Goal: Check status: Verify the current state of an ongoing process or item

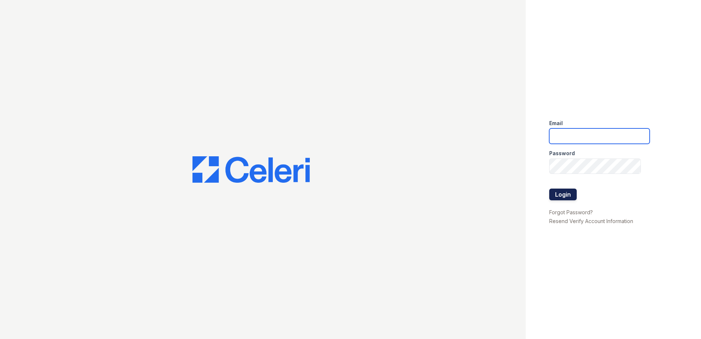
type input "[EMAIL_ADDRESS][DOMAIN_NAME]"
click at [564, 196] on button "Login" at bounding box center [564, 195] width 28 height 12
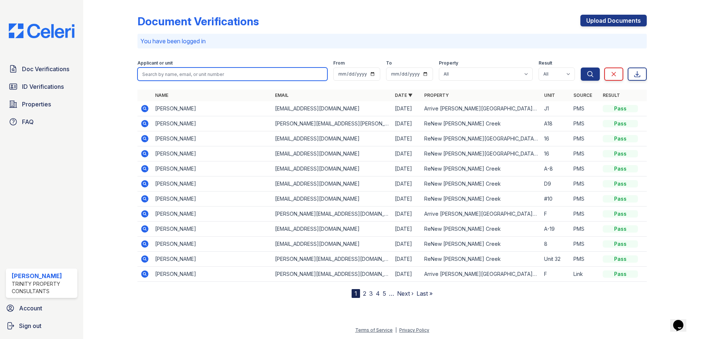
click at [262, 76] on input "search" at bounding box center [233, 74] width 190 height 13
type input "c"
type input "[PERSON_NAME]"
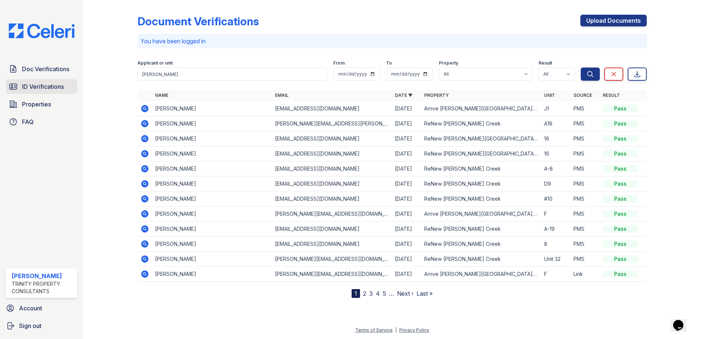
click at [32, 86] on span "ID Verifications" at bounding box center [43, 86] width 42 height 9
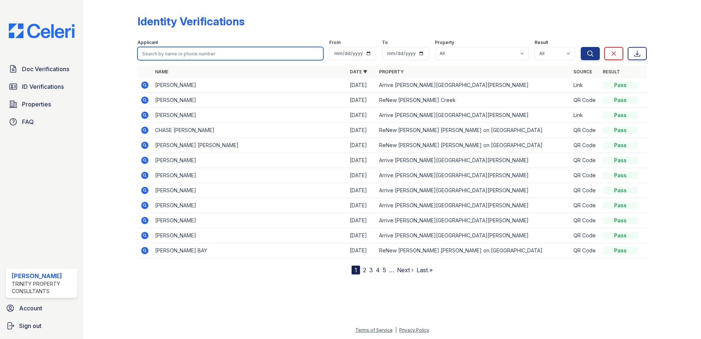
click at [203, 52] on input "search" at bounding box center [231, 53] width 186 height 13
type input "[PERSON_NAME]"
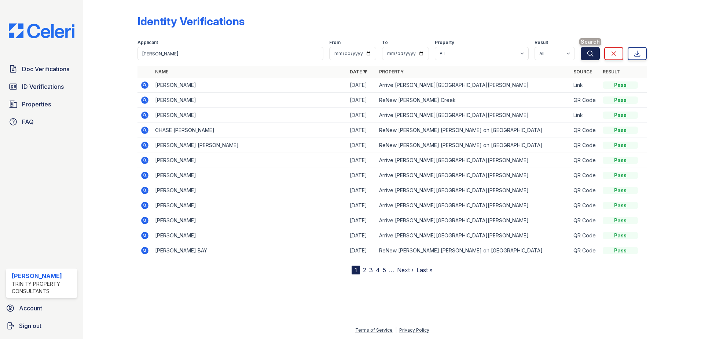
click at [587, 51] on button "Search" at bounding box center [590, 53] width 19 height 13
